Goal: Use online tool/utility: Utilize a website feature to perform a specific function

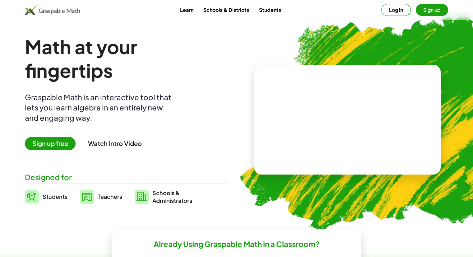
click at [393, 12] on button "Log in" at bounding box center [396, 10] width 30 height 12
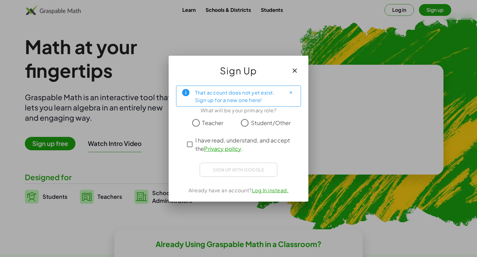
click at [204, 125] on span "Teacher" at bounding box center [212, 122] width 21 height 8
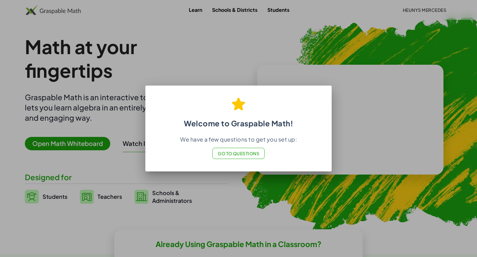
click at [251, 156] on span "Go to Questions" at bounding box center [239, 153] width 42 height 6
click at [404, 74] on div at bounding box center [238, 128] width 477 height 257
click at [248, 149] on button "Go to Questions" at bounding box center [239, 153] width 53 height 11
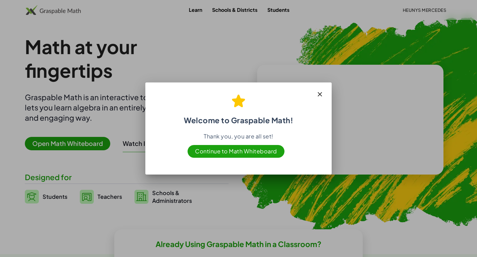
click at [246, 153] on span "Continue to Math Whiteboard" at bounding box center [236, 151] width 97 height 13
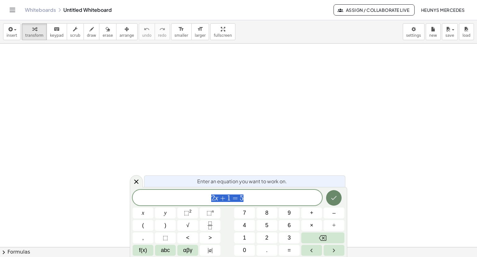
click at [335, 200] on icon "Done" at bounding box center [333, 197] width 7 height 7
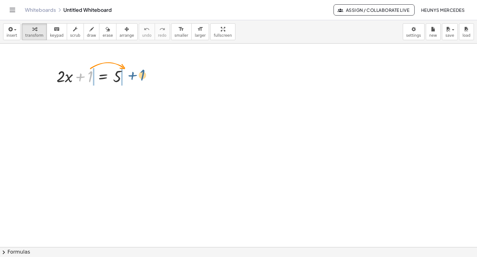
drag, startPoint x: 90, startPoint y: 76, endPoint x: 140, endPoint y: 76, distance: 50.7
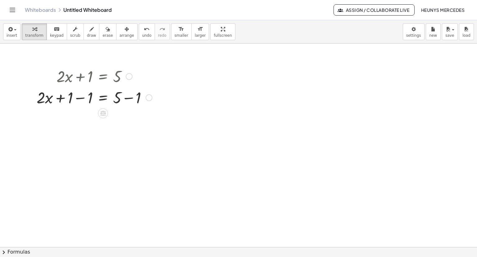
drag, startPoint x: 68, startPoint y: 101, endPoint x: 75, endPoint y: 101, distance: 6.8
click at [75, 101] on div at bounding box center [95, 96] width 122 height 21
click at [75, 101] on div at bounding box center [104, 96] width 102 height 21
click at [131, 120] on div at bounding box center [95, 118] width 122 height 21
drag, startPoint x: 85, startPoint y: 142, endPoint x: 90, endPoint y: 145, distance: 5.6
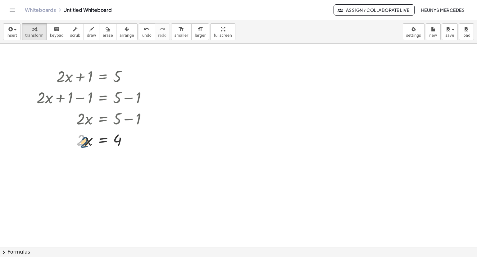
click at [90, 145] on div at bounding box center [95, 139] width 122 height 21
drag, startPoint x: 81, startPoint y: 141, endPoint x: 116, endPoint y: 151, distance: 36.0
click at [86, 169] on div at bounding box center [95, 165] width 122 height 31
click at [124, 196] on div at bounding box center [95, 196] width 122 height 31
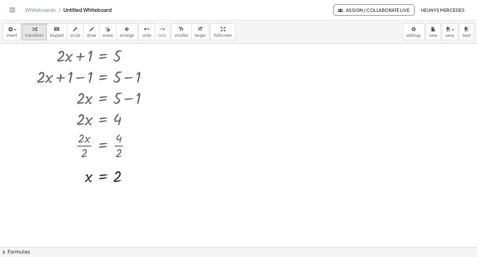
scroll to position [24, 0]
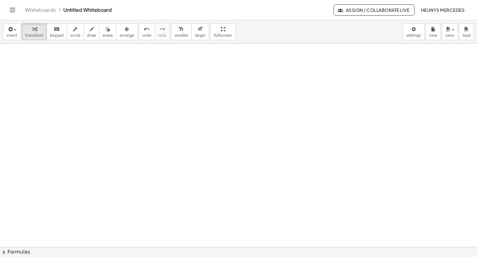
click at [217, 105] on div at bounding box center [238, 103] width 477 height 447
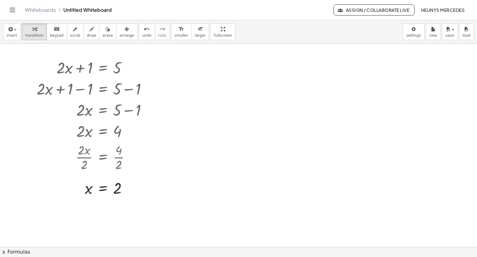
scroll to position [0, 0]
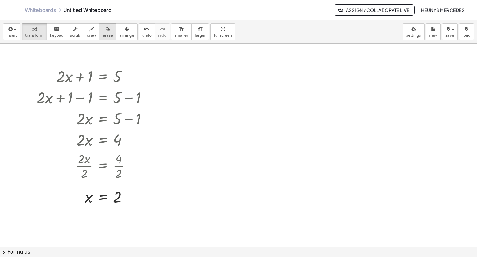
click at [103, 35] on span "erase" at bounding box center [108, 35] width 10 height 4
click at [53, 75] on div at bounding box center [238, 247] width 477 height 407
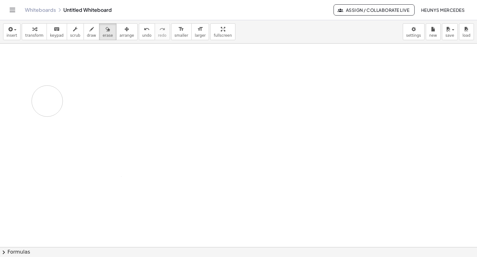
drag, startPoint x: 56, startPoint y: 74, endPoint x: 42, endPoint y: 104, distance: 33.5
click at [42, 104] on div at bounding box center [238, 247] width 477 height 407
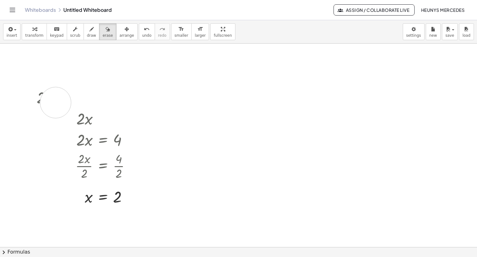
drag, startPoint x: 59, startPoint y: 71, endPoint x: 58, endPoint y: 99, distance: 27.7
click at [58, 99] on div at bounding box center [238, 247] width 477 height 407
drag, startPoint x: 52, startPoint y: 92, endPoint x: 117, endPoint y: 94, distance: 65.3
click at [117, 94] on div at bounding box center [238, 247] width 477 height 407
drag, startPoint x: 52, startPoint y: 79, endPoint x: 112, endPoint y: 83, distance: 60.5
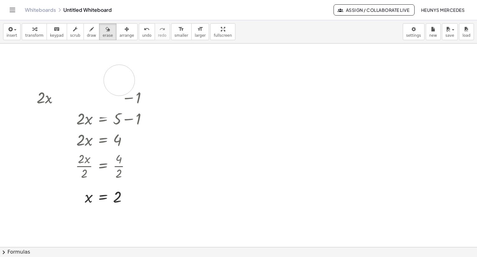
click at [112, 83] on div at bounding box center [238, 247] width 477 height 407
click at [85, 38] on button "draw" at bounding box center [92, 31] width 16 height 17
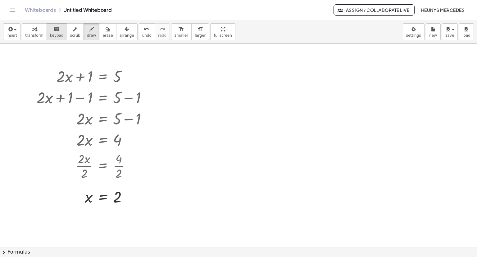
click at [58, 35] on button "keyboard keypad" at bounding box center [57, 31] width 21 height 17
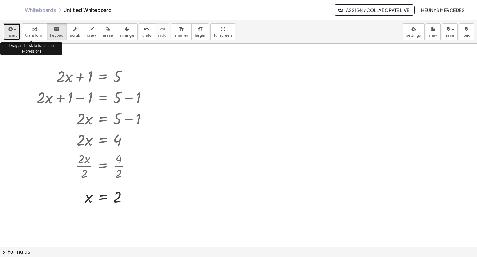
click at [10, 31] on icon "button" at bounding box center [10, 28] width 6 height 7
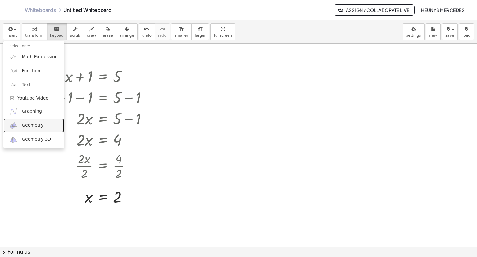
click at [41, 126] on link "Geometry" at bounding box center [33, 125] width 61 height 14
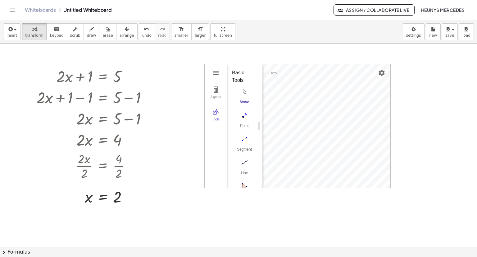
click at [255, 44] on div at bounding box center [238, 247] width 477 height 407
